Goal: Information Seeking & Learning: Learn about a topic

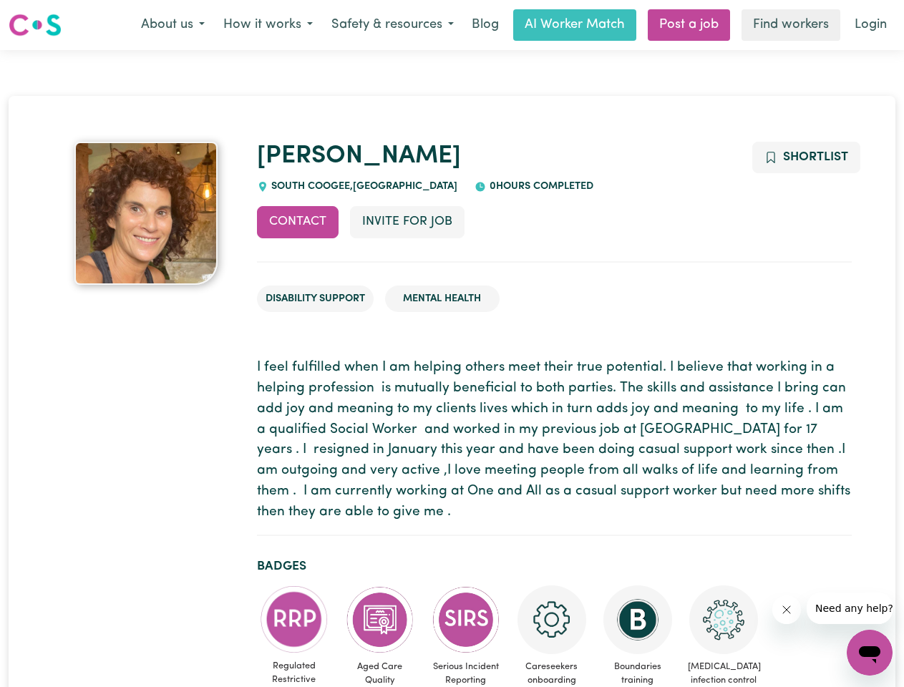
click at [173, 25] on button "About us" at bounding box center [173, 25] width 82 height 30
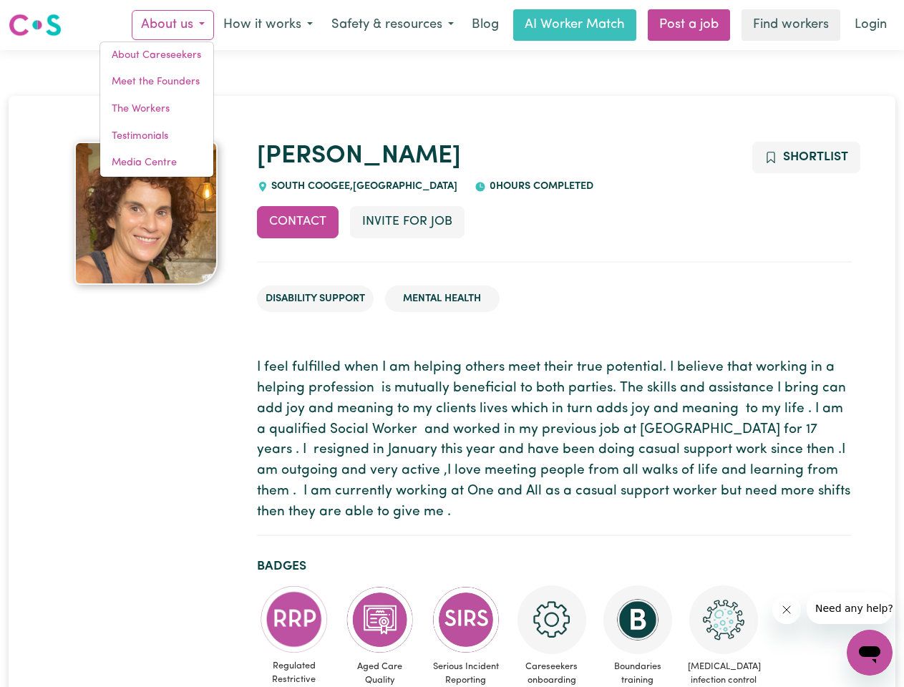
click at [267, 25] on button "How it works" at bounding box center [268, 25] width 108 height 30
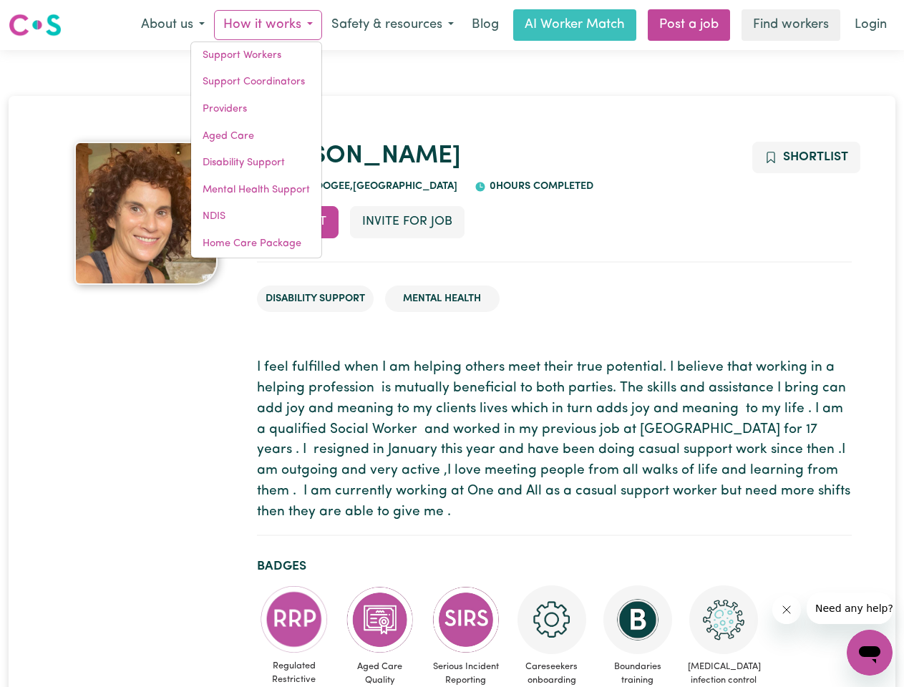
click at [392, 25] on button "Safety & resources" at bounding box center [392, 25] width 141 height 30
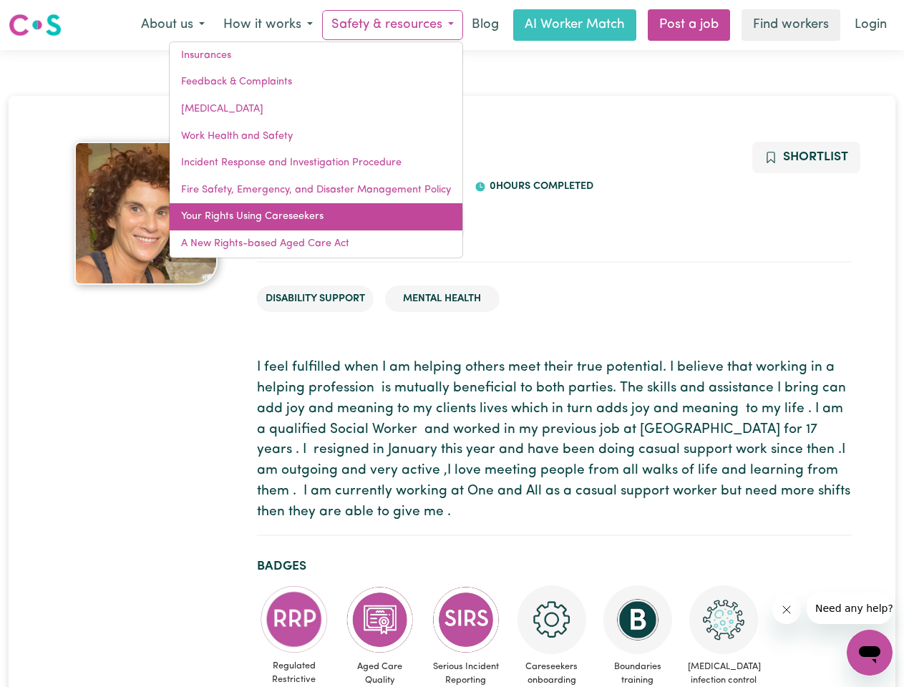
click at [298, 222] on link "Your Rights Using Careseekers" at bounding box center [316, 216] width 293 height 27
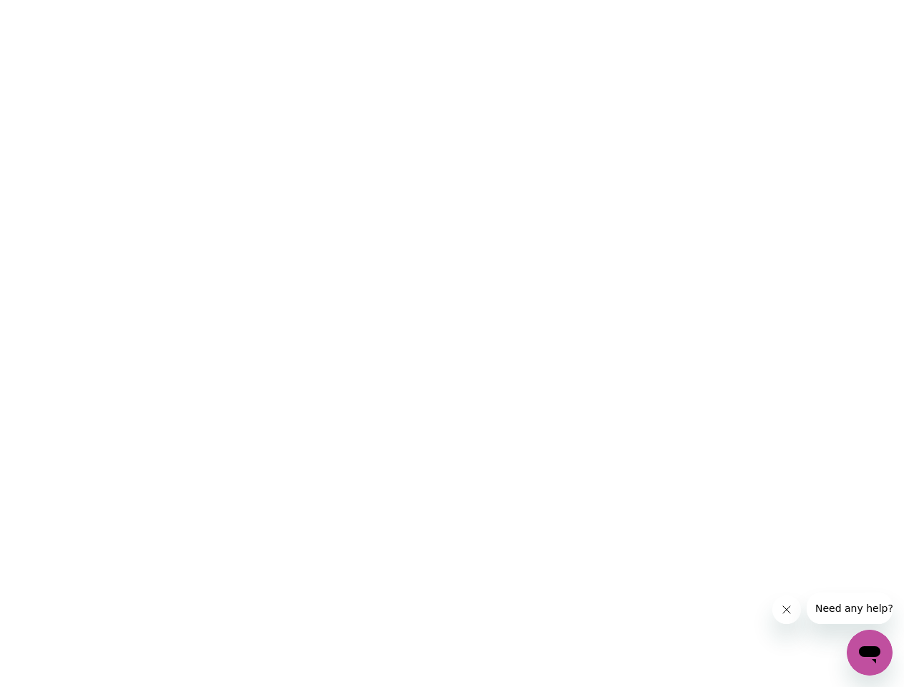
click at [805, 0] on html at bounding box center [452, 0] width 904 height 0
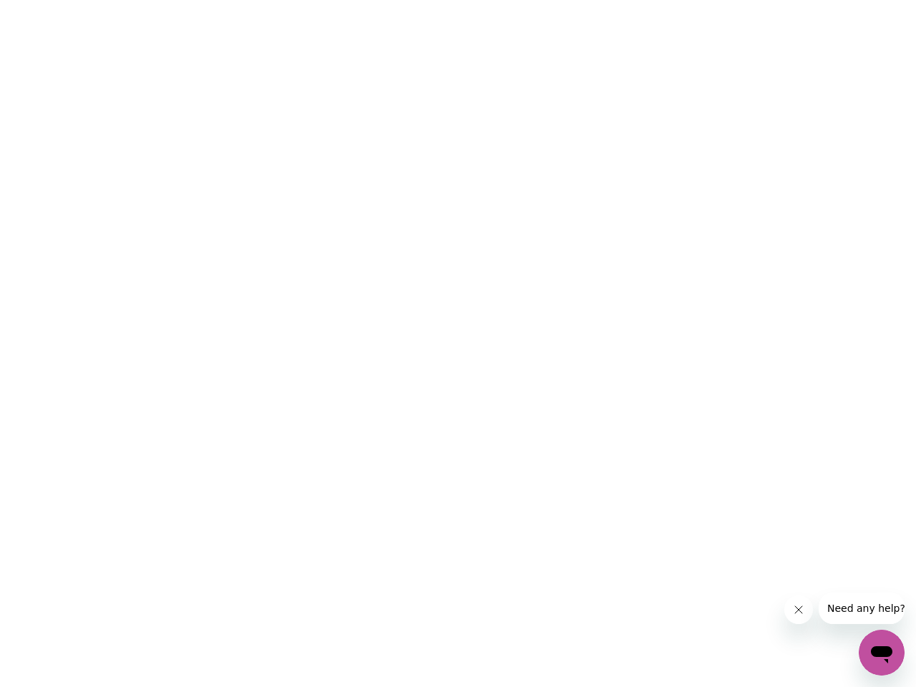
click at [294, 0] on html at bounding box center [458, 0] width 916 height 0
click at [380, 0] on html at bounding box center [458, 0] width 916 height 0
